Goal: Transaction & Acquisition: Purchase product/service

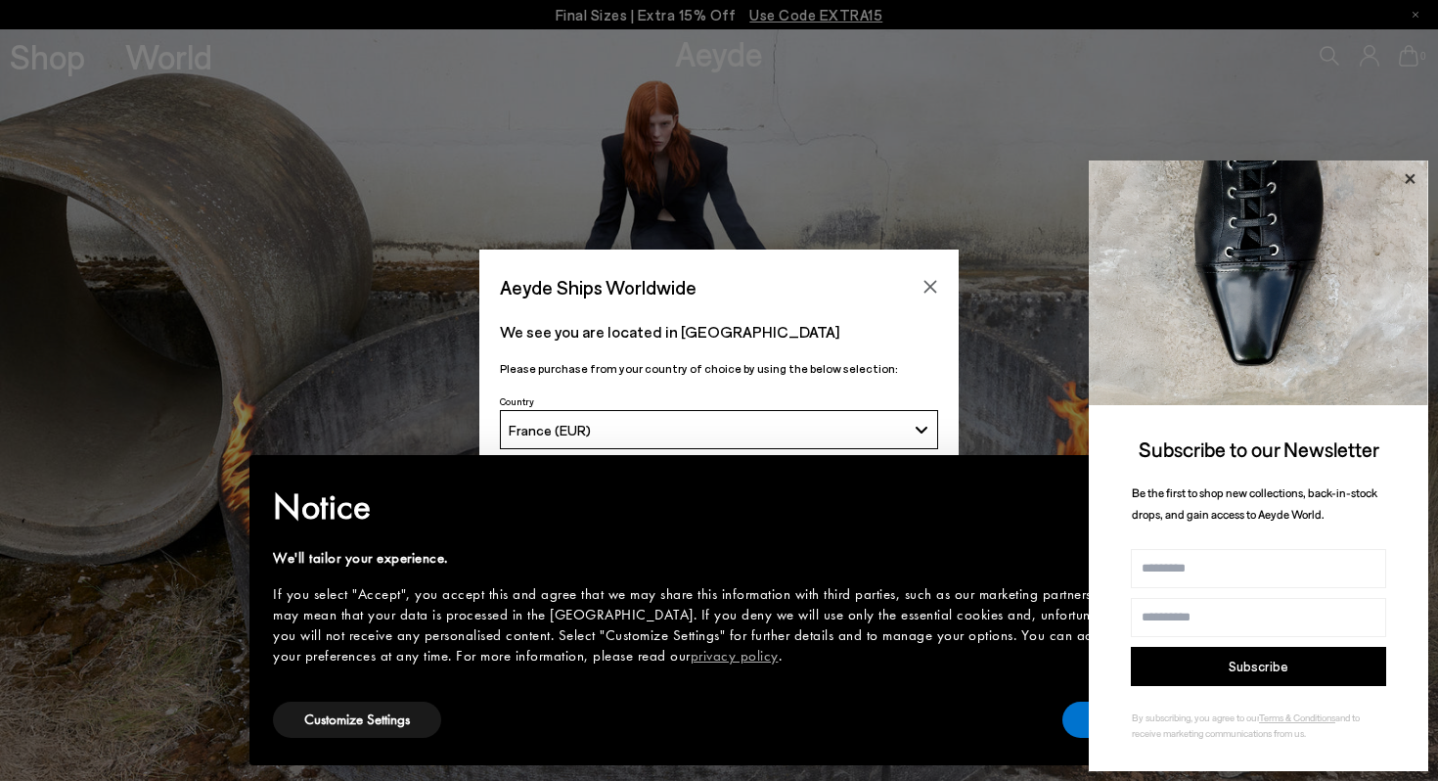
click at [1411, 181] on icon at bounding box center [1409, 178] width 25 height 25
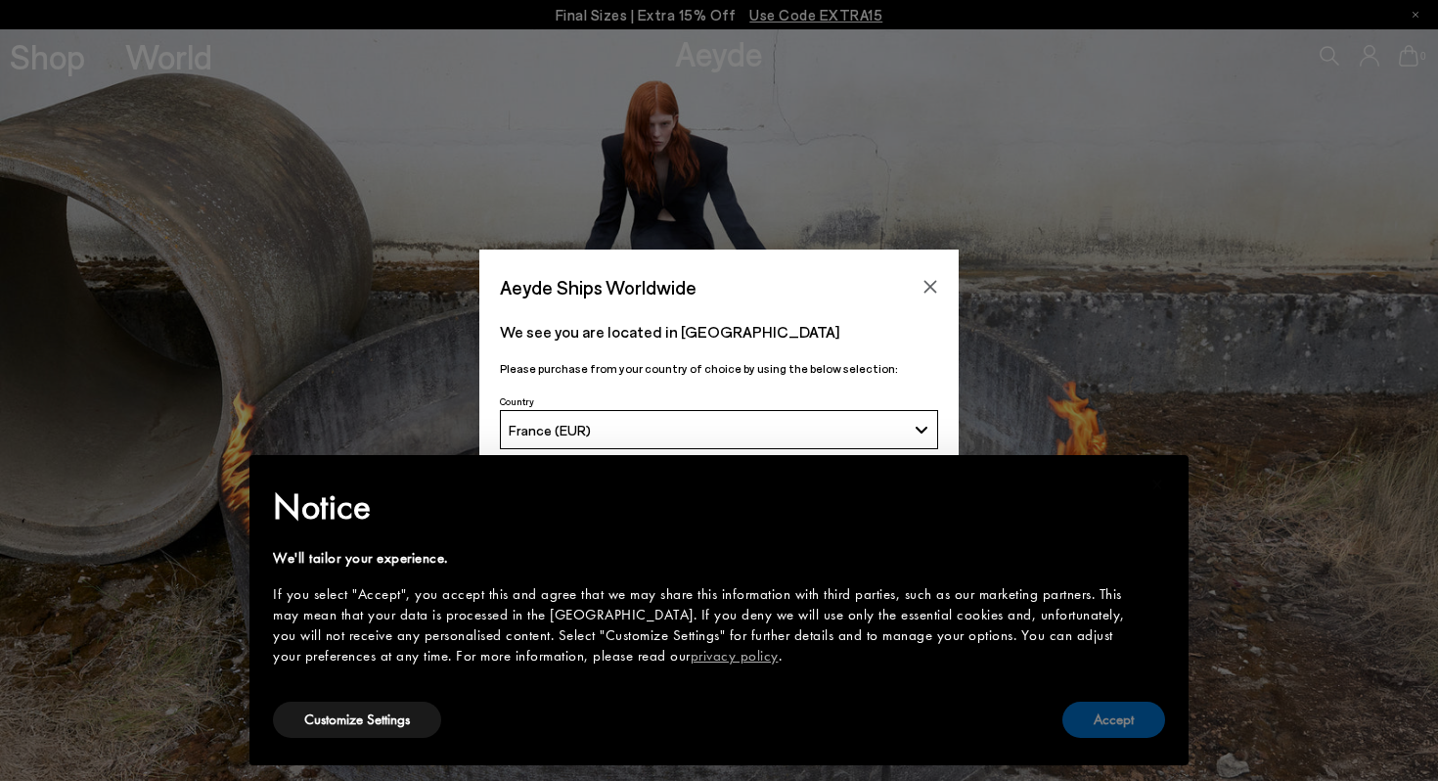
click at [1094, 723] on button "Accept" at bounding box center [1113, 719] width 103 height 36
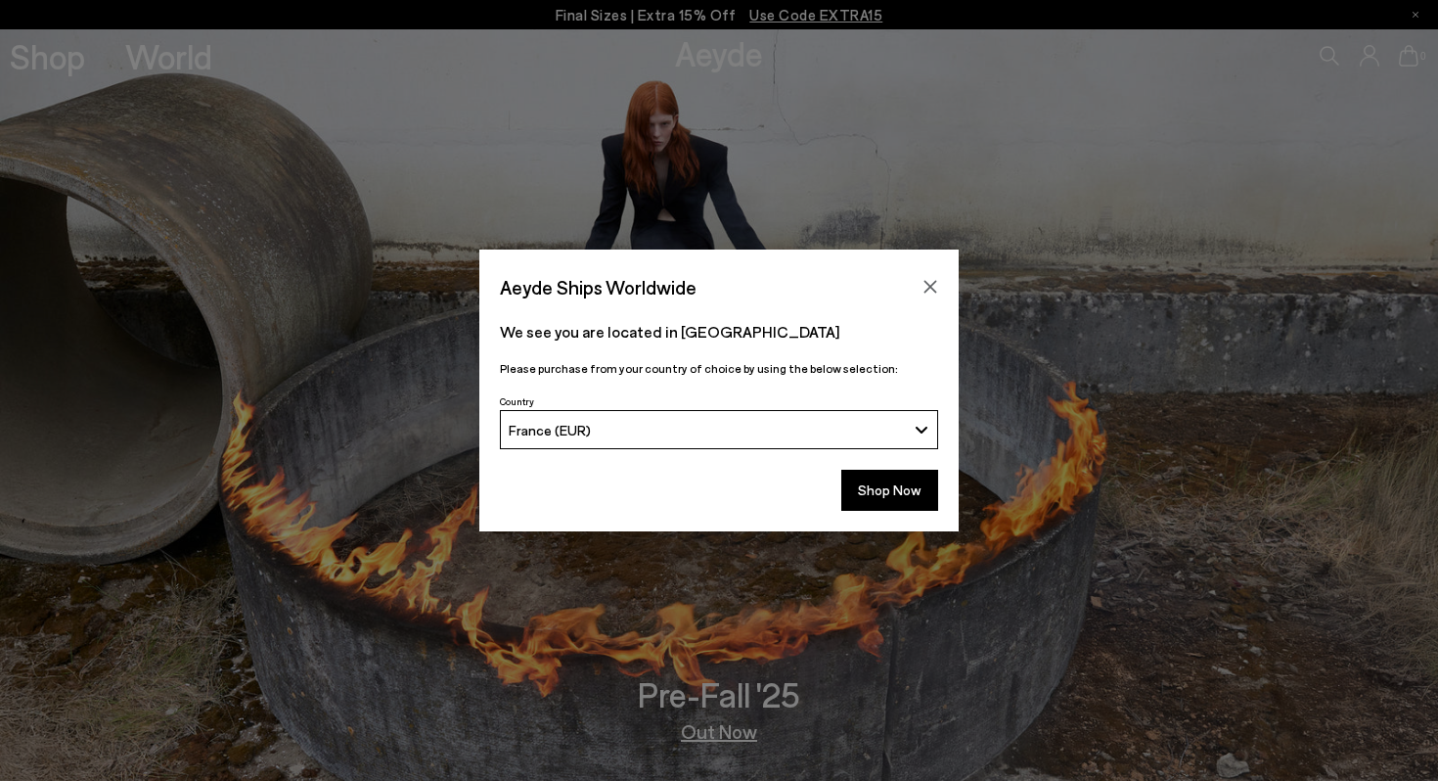
click at [831, 412] on button "France (EUR)" at bounding box center [719, 429] width 438 height 39
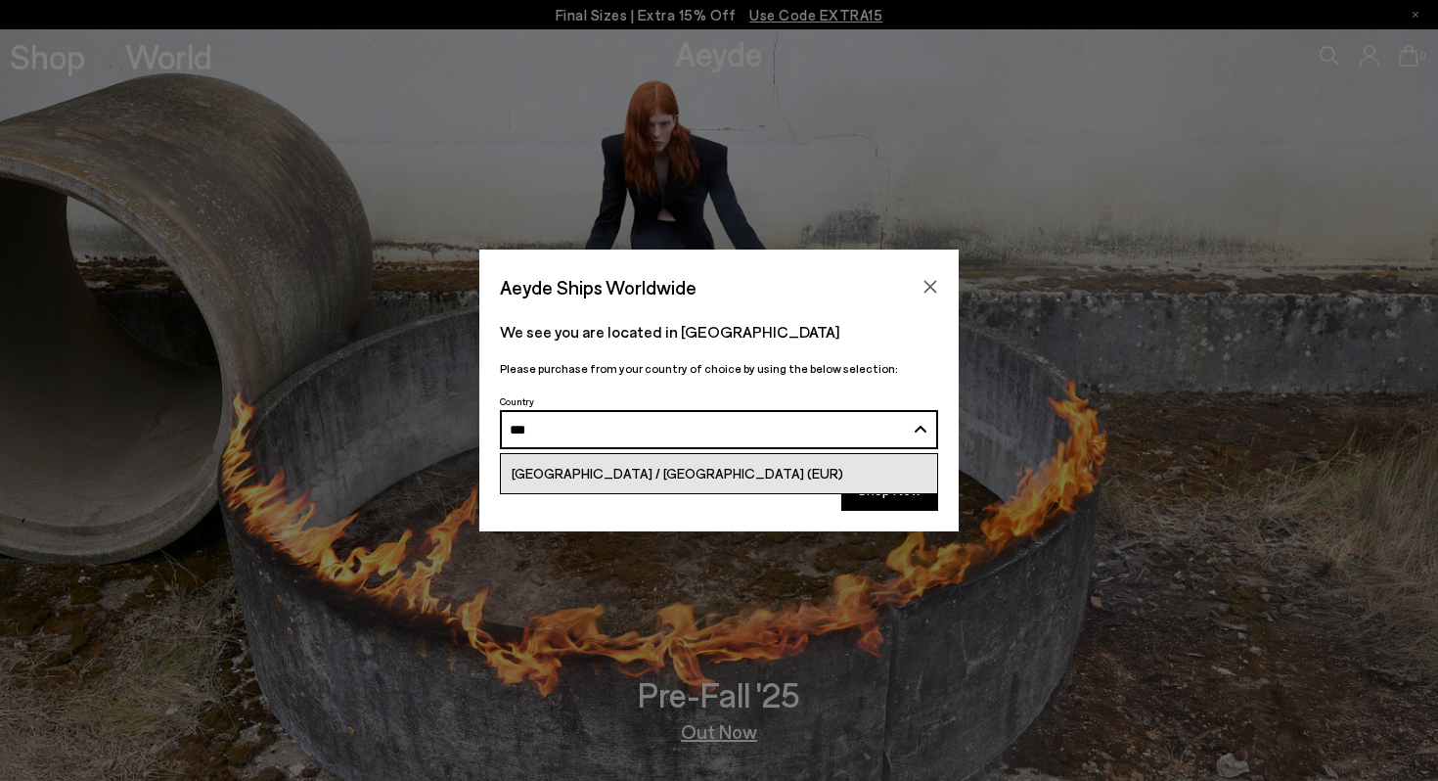
type input "***"
click at [819, 468] on link "[GEOGRAPHIC_DATA] / [GEOGRAPHIC_DATA] (EUR)" at bounding box center [719, 473] width 436 height 39
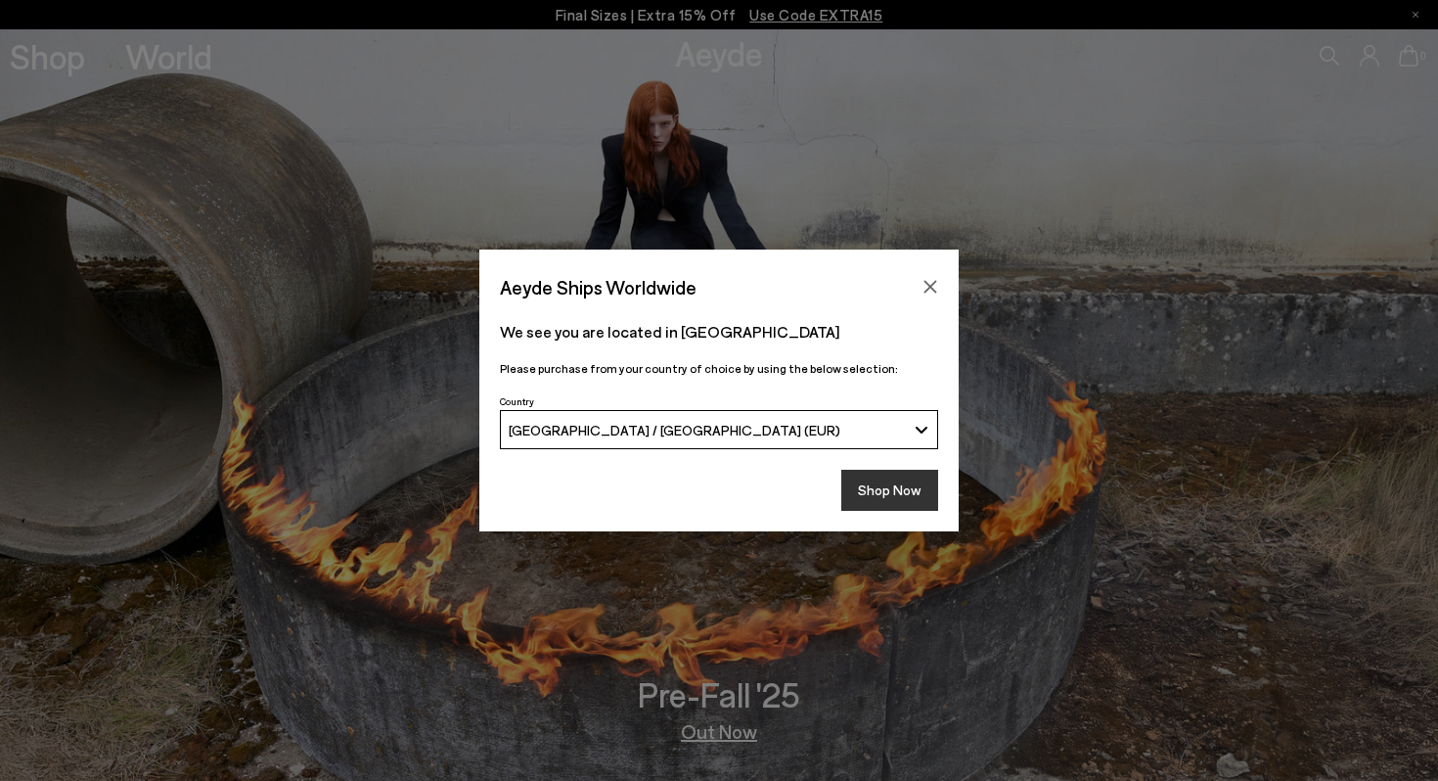
click at [882, 496] on button "Shop Now" at bounding box center [889, 490] width 97 height 41
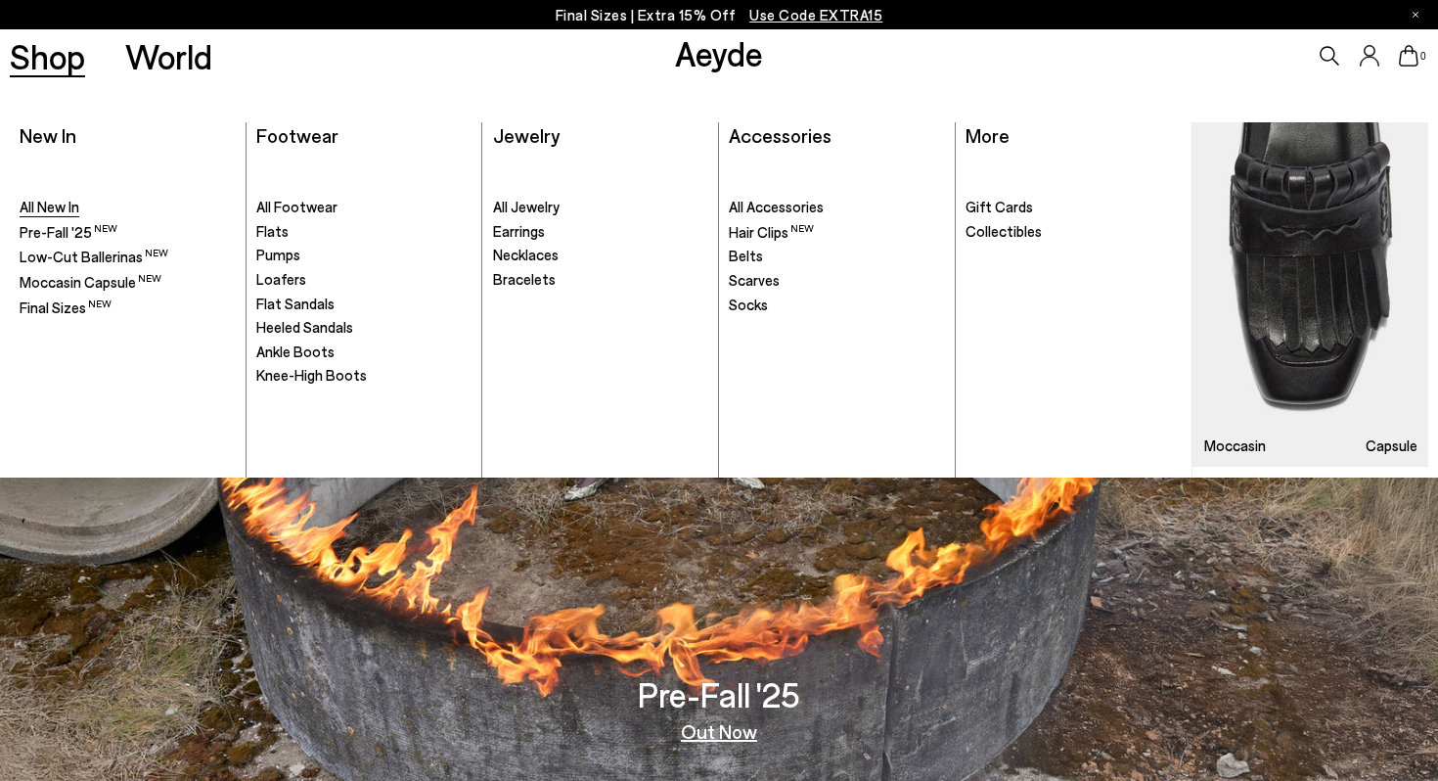
click at [52, 215] on span "All New In" at bounding box center [50, 207] width 60 height 18
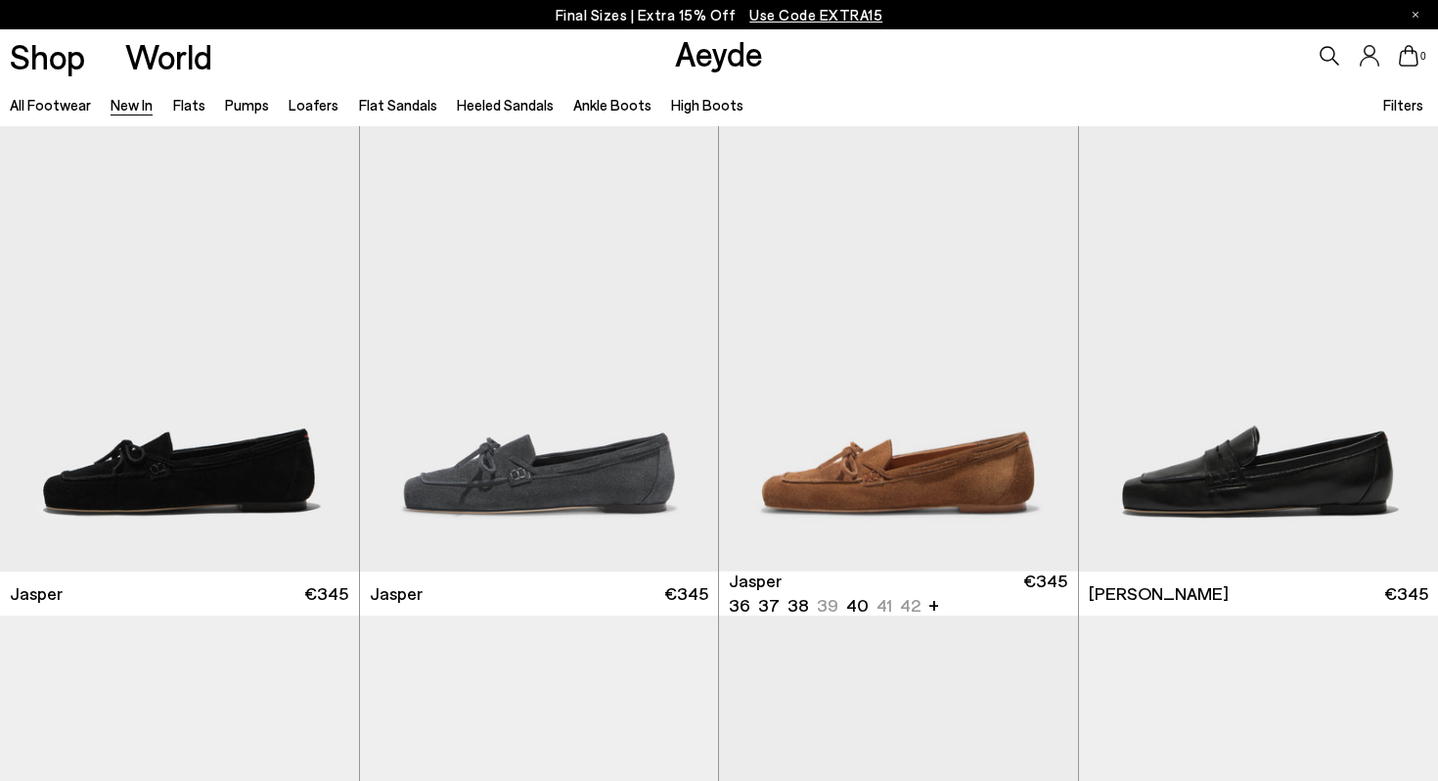
scroll to position [500, 0]
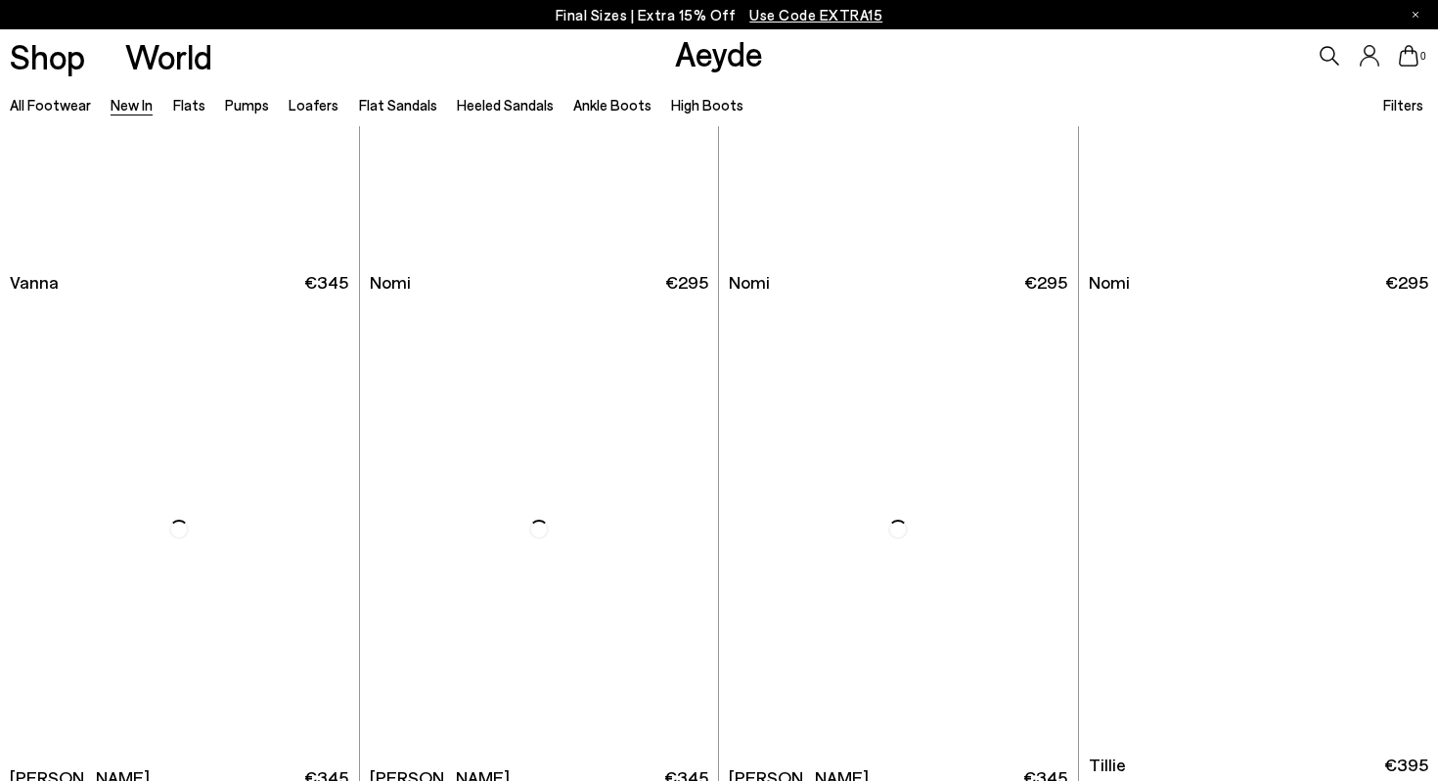
scroll to position [3448, 0]
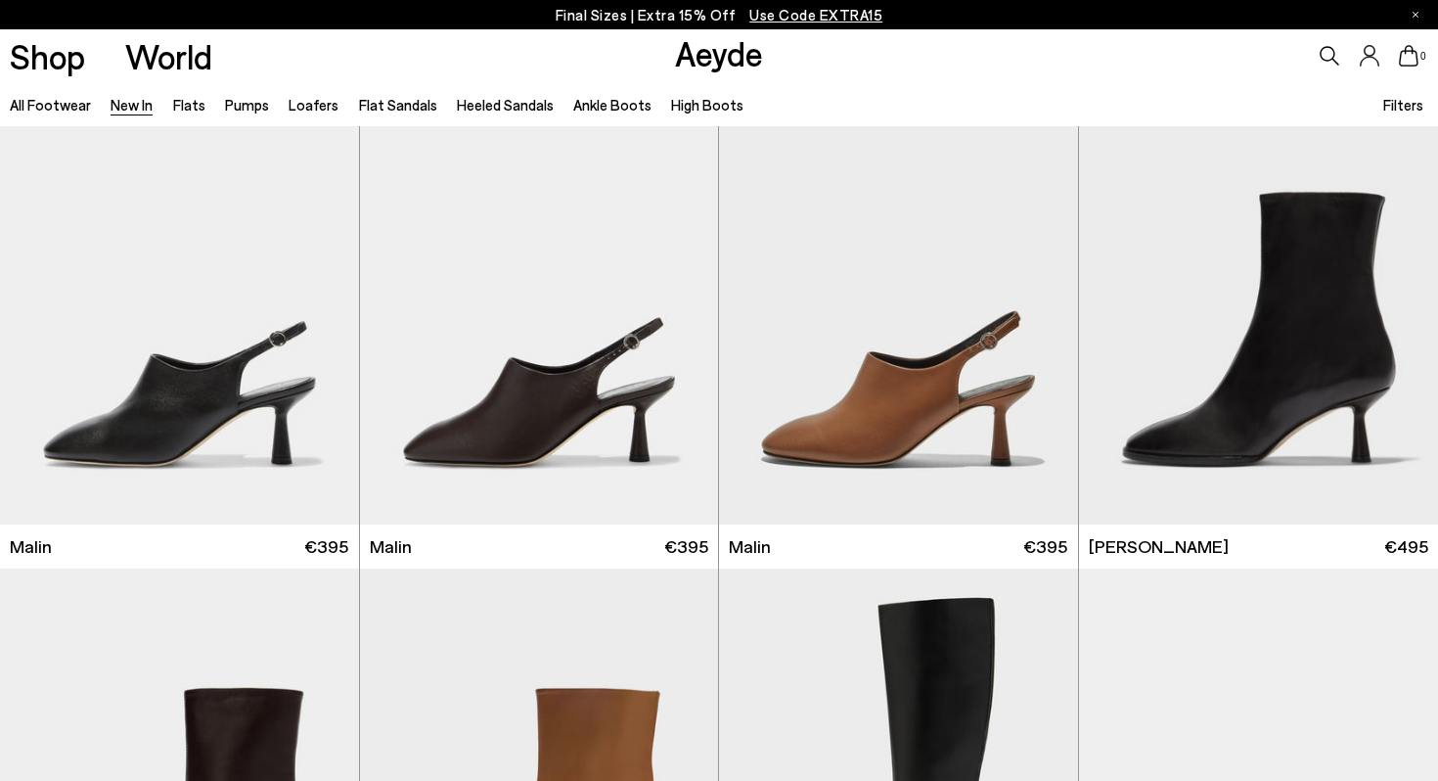
scroll to position [5325, 0]
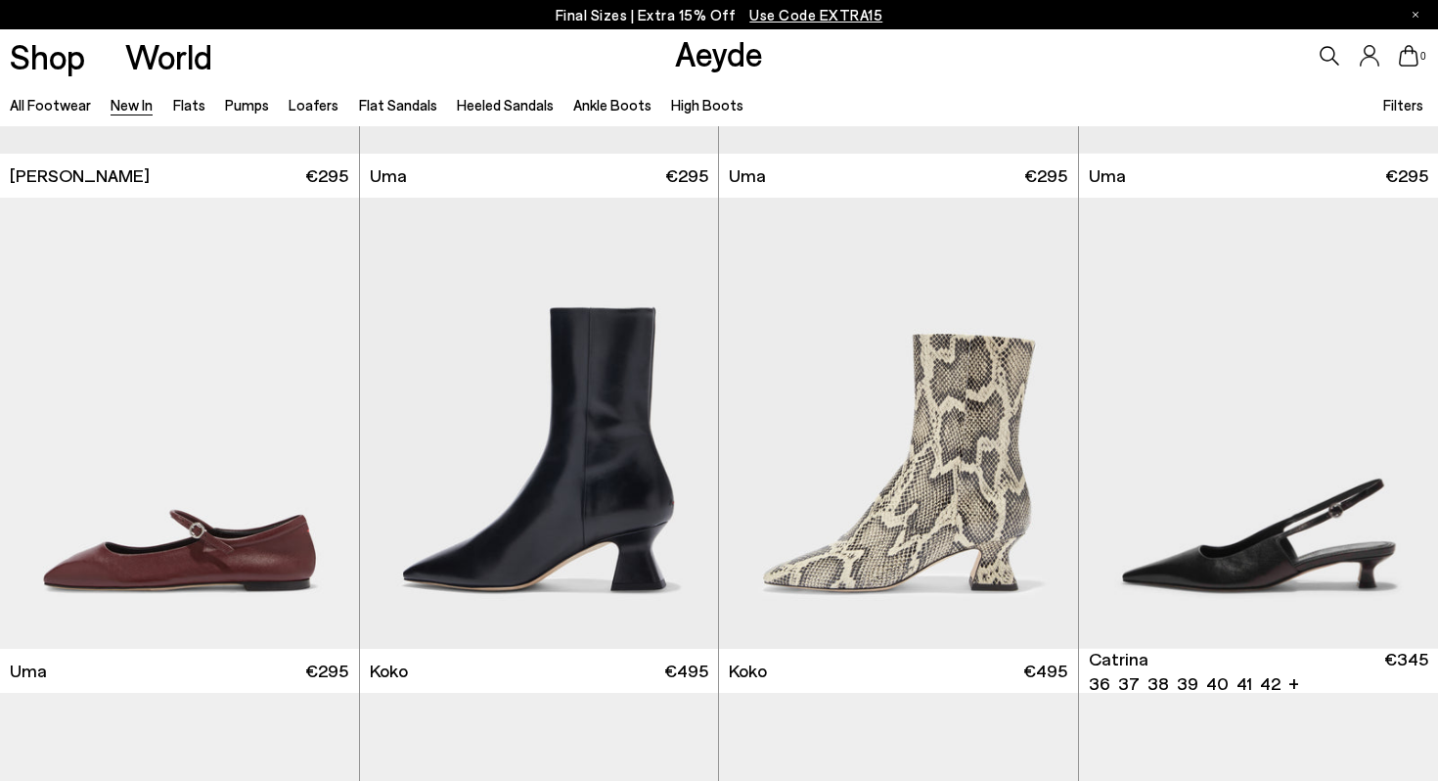
scroll to position [9342, 0]
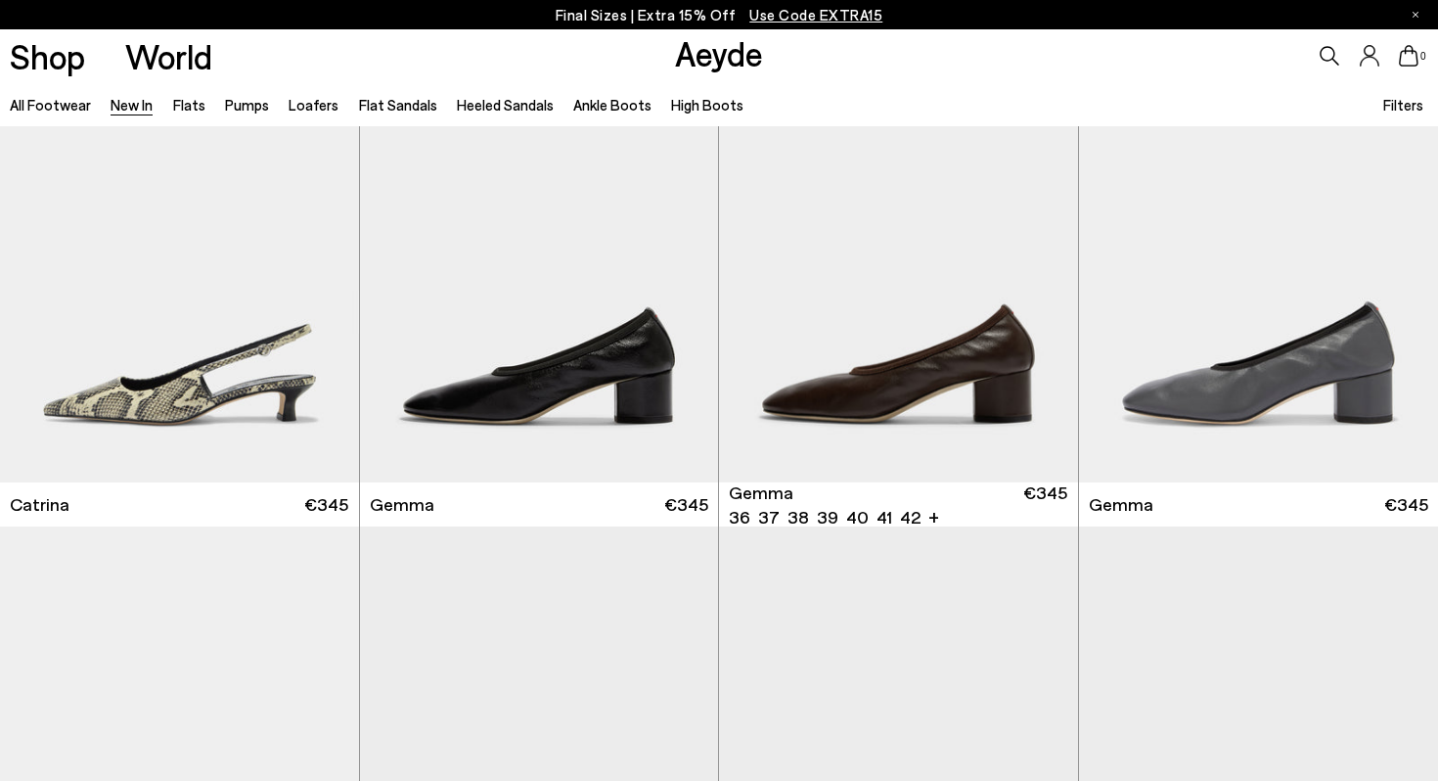
scroll to position [10234, 0]
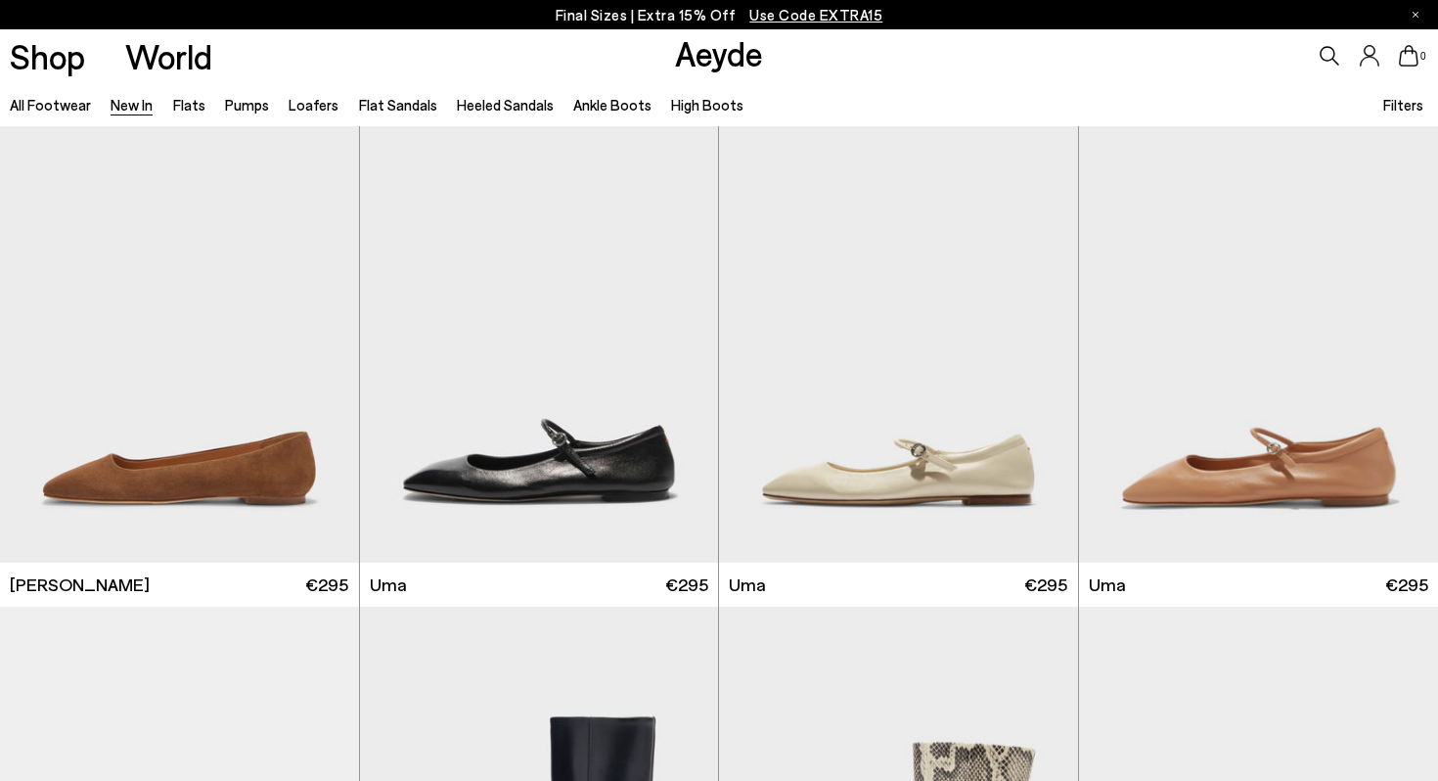
scroll to position [6694, 0]
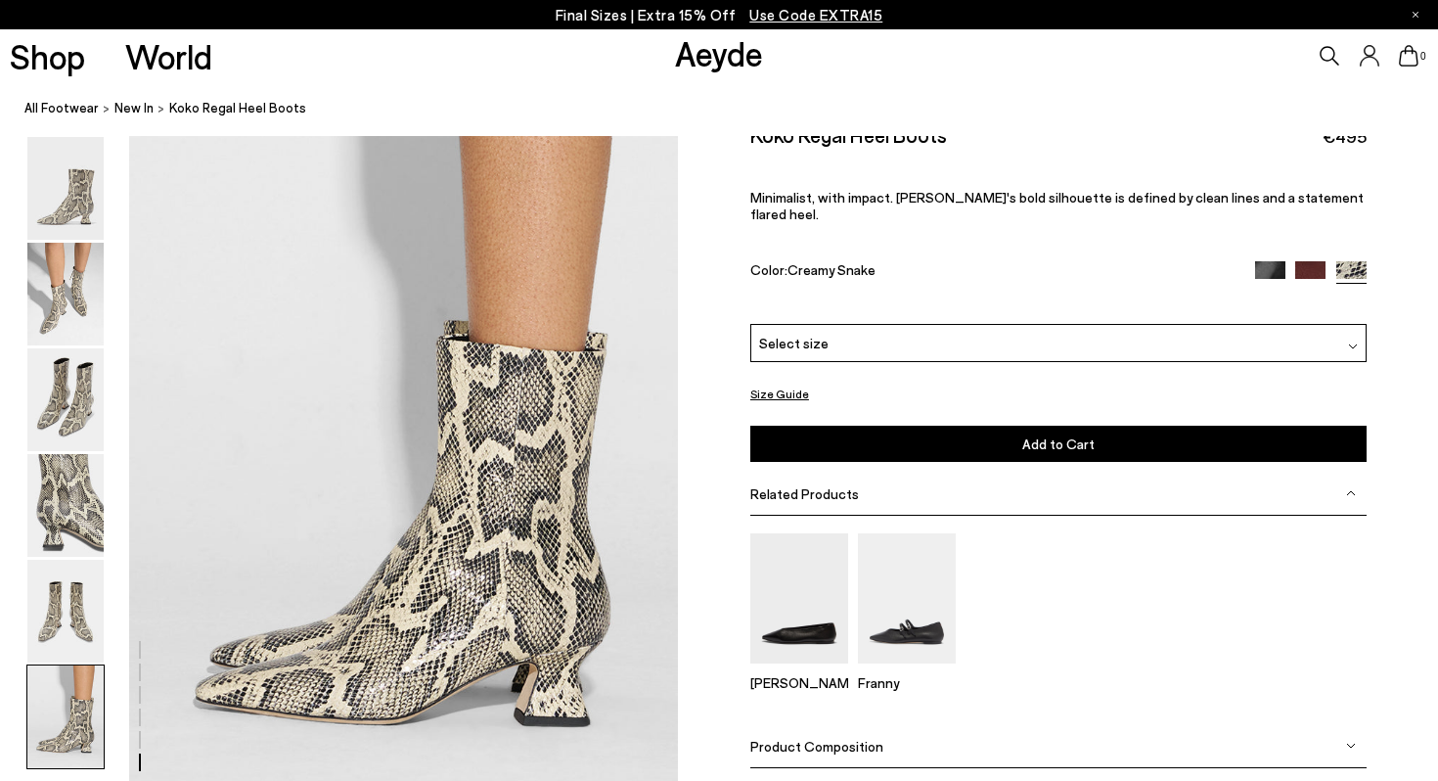
scroll to position [3729, 0]
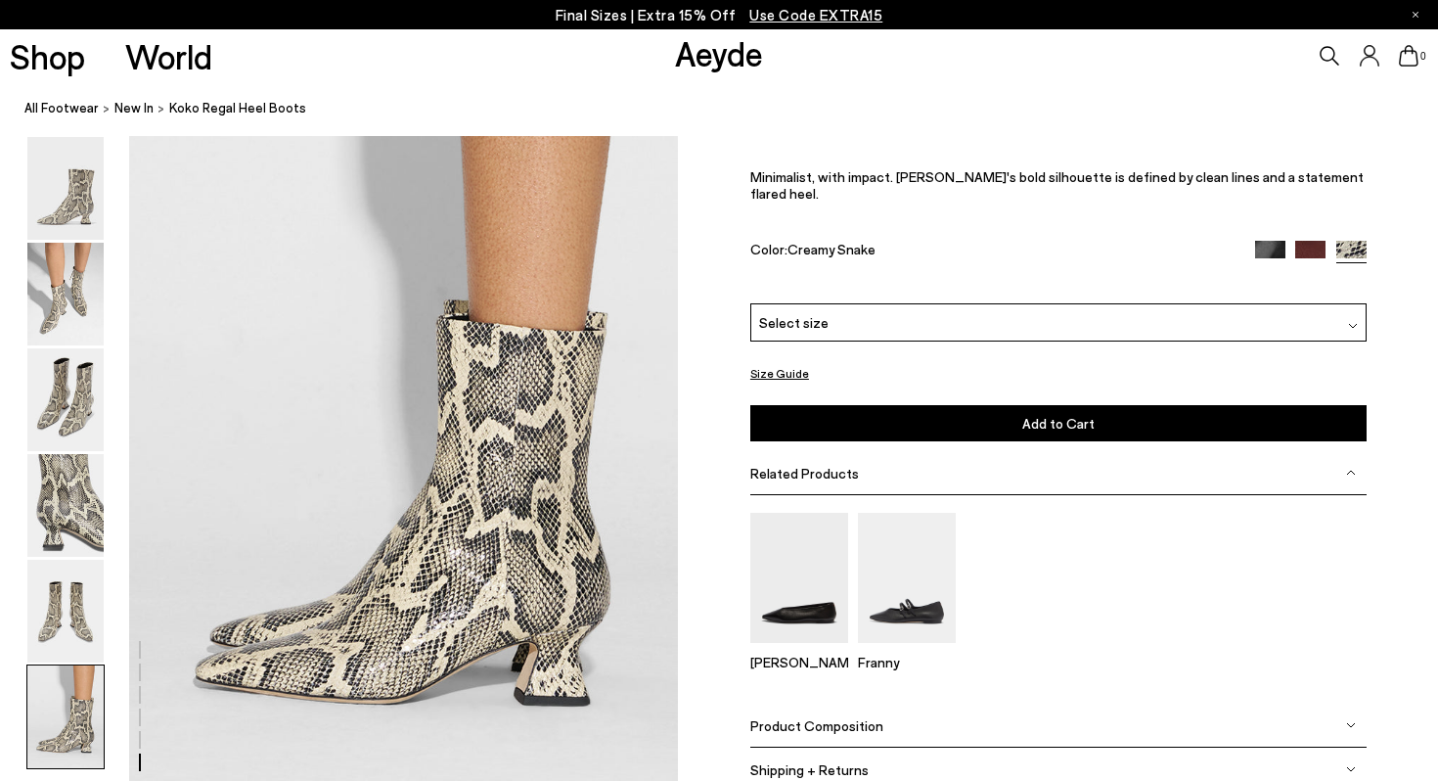
click at [1316, 241] on img at bounding box center [1310, 256] width 30 height 30
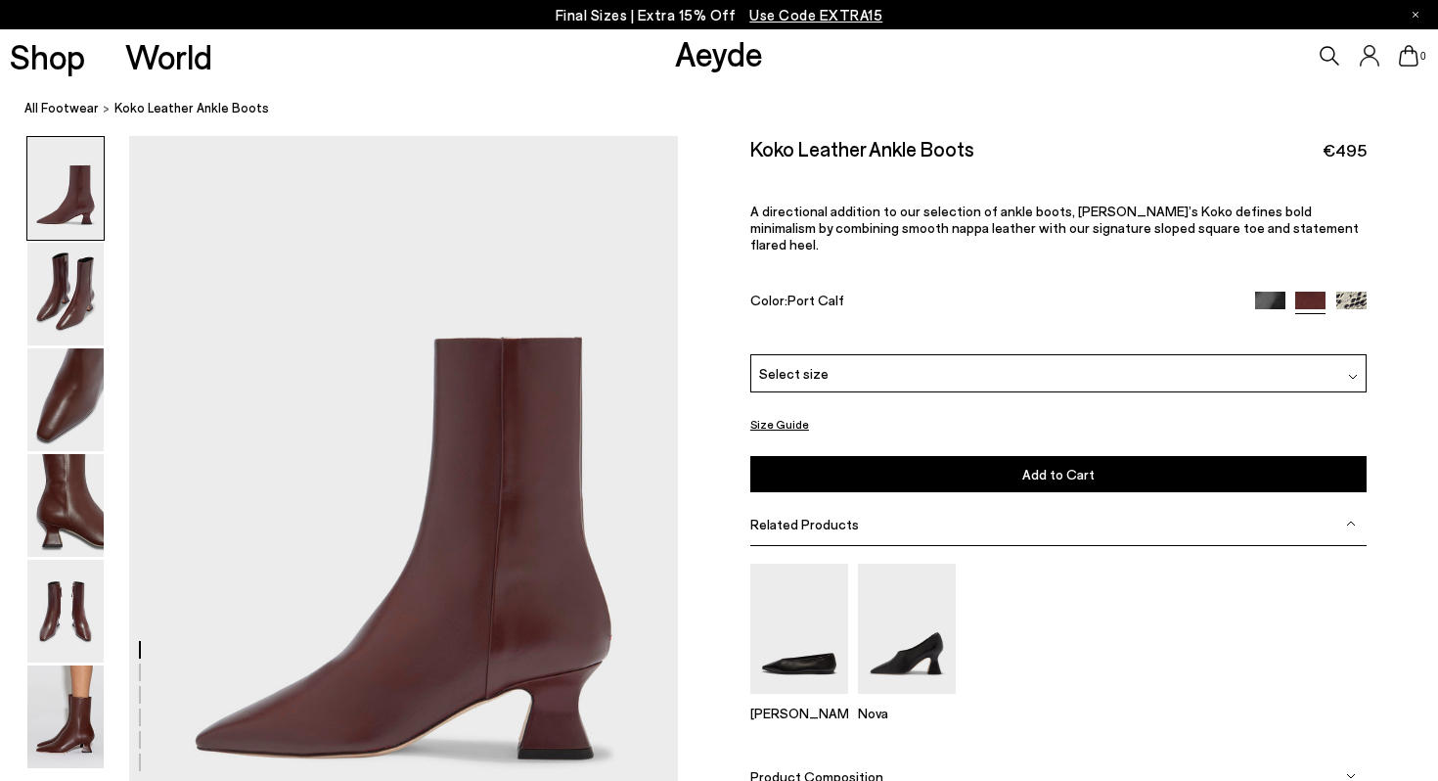
click at [1273, 292] on img at bounding box center [1270, 307] width 30 height 30
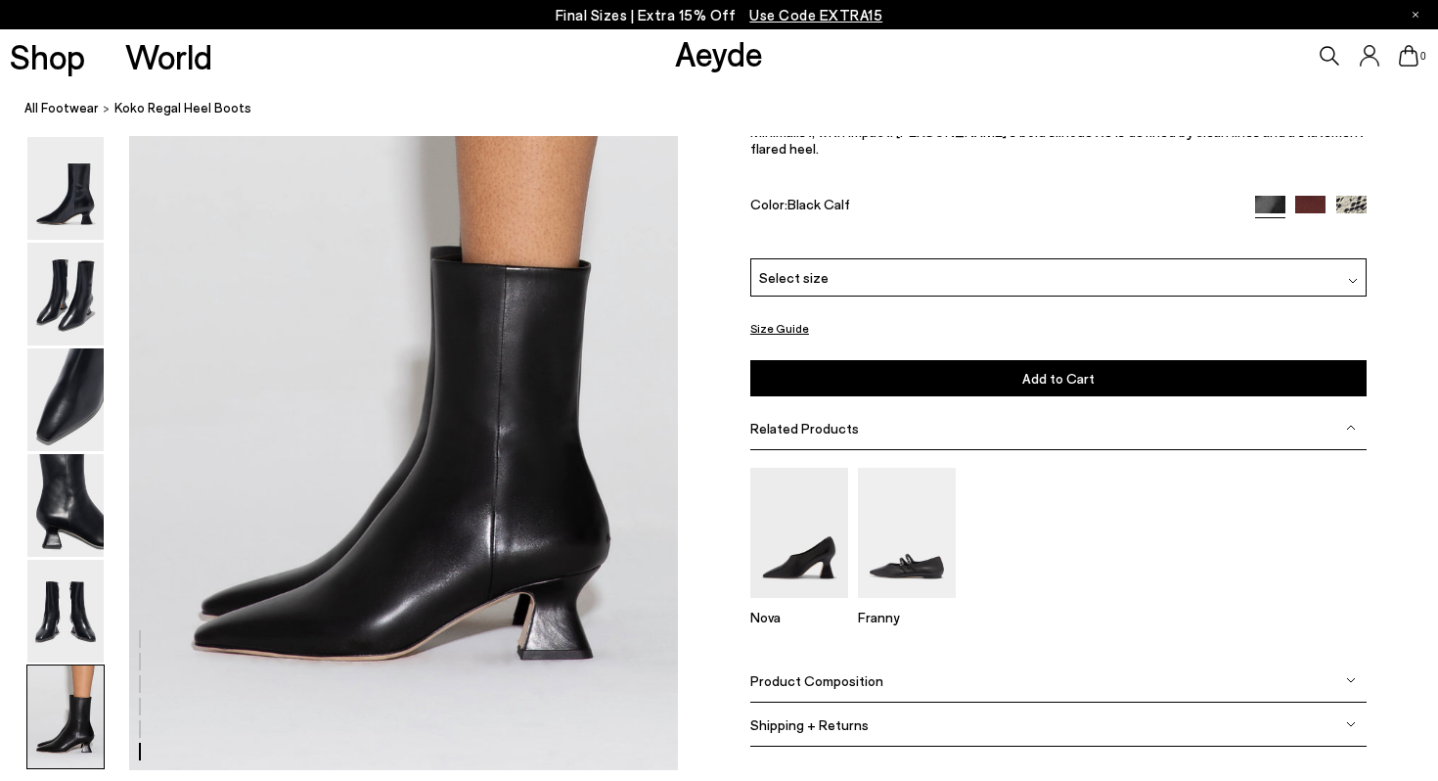
scroll to position [3781, 0]
